Goal: Task Accomplishment & Management: Use online tool/utility

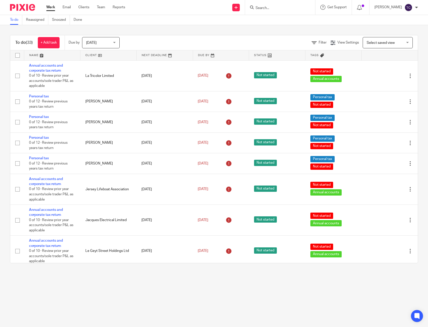
click at [201, 24] on div "To do Reassigned Snoozed Done" at bounding box center [214, 20] width 428 height 10
click at [255, 28] on div "To do (33) + Add task Due by [DATE] [DATE] [DATE] [DATE] This week Next week Th…" at bounding box center [214, 149] width 428 height 248
click at [170, 30] on div "To do (33) + Add task Due by Today Today Today Tomorrow This week Next week Thi…" at bounding box center [214, 149] width 428 height 248
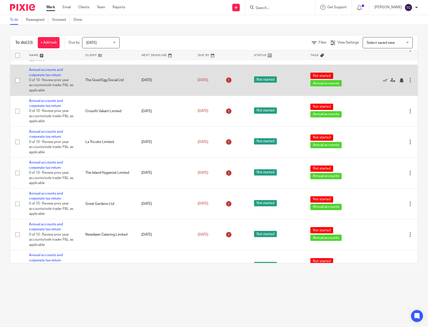
scroll to position [325, 0]
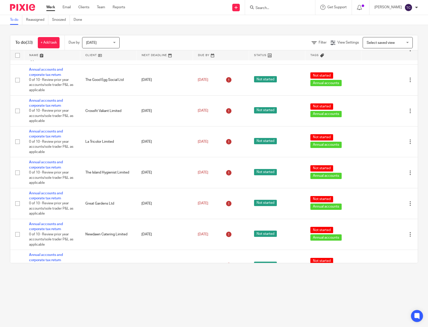
click at [163, 27] on div "To do (33) + Add task Due by Today Today Today Tomorrow This week Next week Thi…" at bounding box center [214, 149] width 428 height 248
click at [258, 25] on div "To do (33) + Add task Due by Today Today Today Tomorrow This week Next week Thi…" at bounding box center [214, 149] width 428 height 248
click at [210, 21] on div "To do Reassigned Snoozed Done" at bounding box center [214, 20] width 428 height 10
click at [239, 29] on div "To do (33) + Add task Due by Today Today Today Tomorrow This week Next week Thi…" at bounding box center [214, 149] width 428 height 248
click at [161, 31] on div "To do (33) + Add task Due by Today Today Today Tomorrow This week Next week Thi…" at bounding box center [214, 149] width 428 height 248
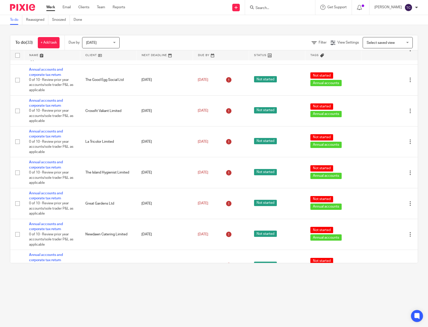
click at [164, 30] on div "To do (33) + Add task Due by Today Today Today Tomorrow This week Next week Thi…" at bounding box center [214, 149] width 428 height 248
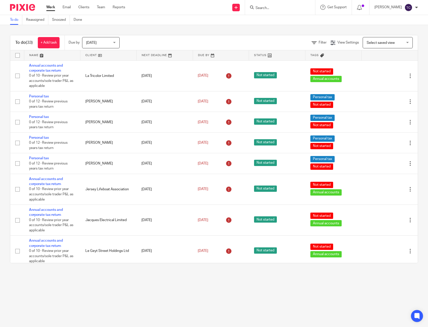
click at [196, 15] on div "To do Reassigned Snoozed Done" at bounding box center [214, 20] width 428 height 10
click at [362, 6] on icon at bounding box center [359, 7] width 5 height 5
